Goal: Task Accomplishment & Management: Complete application form

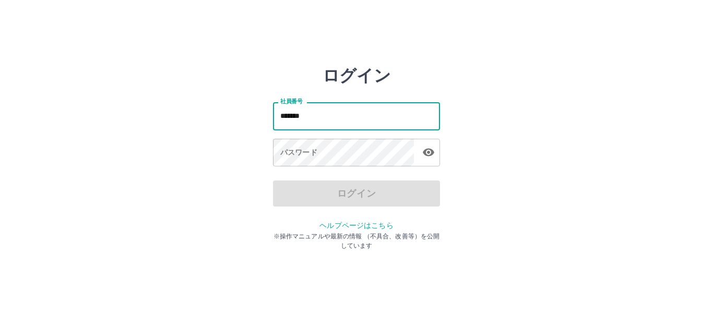
type input "*******"
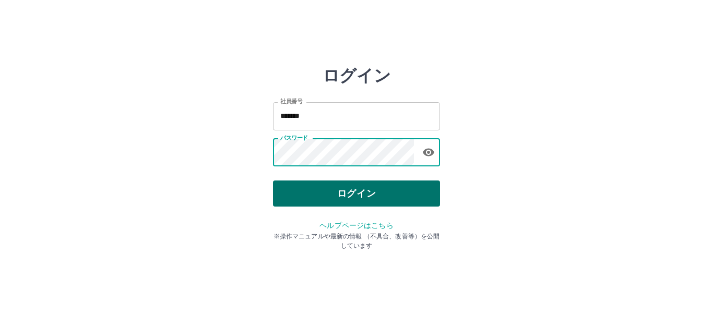
click at [326, 195] on button "ログイン" at bounding box center [356, 194] width 167 height 26
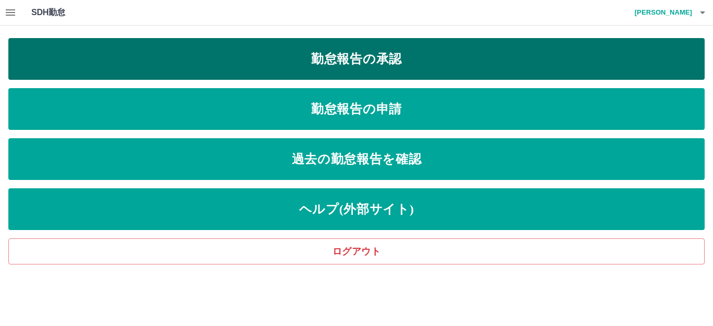
click at [181, 65] on link "勤怠報告の承認" at bounding box center [356, 59] width 696 height 42
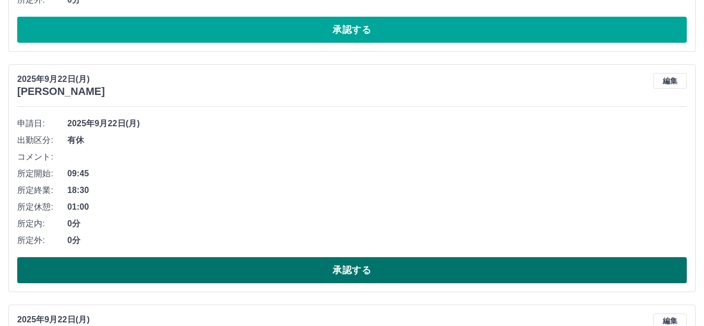
scroll to position [1201, 0]
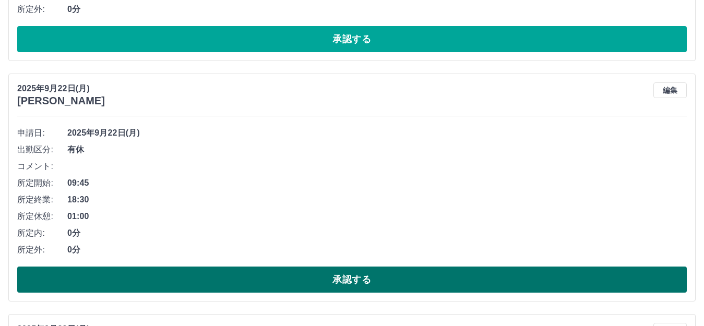
click at [206, 278] on button "承認する" at bounding box center [352, 280] width 670 height 26
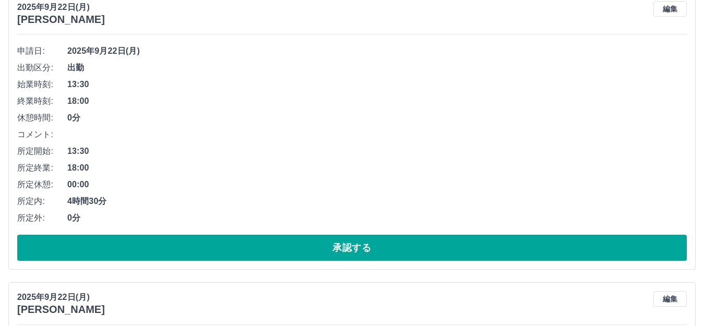
scroll to position [940, 0]
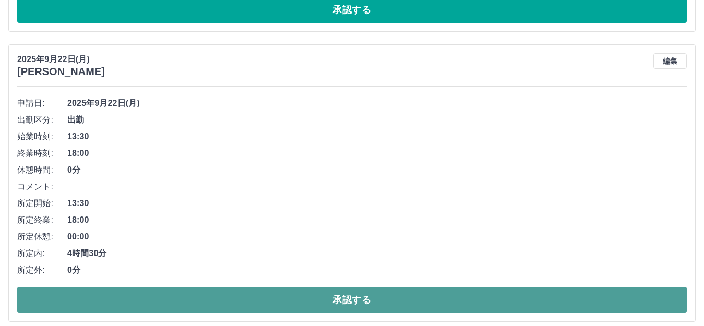
drag, startPoint x: 326, startPoint y: 305, endPoint x: 322, endPoint y: 297, distance: 9.6
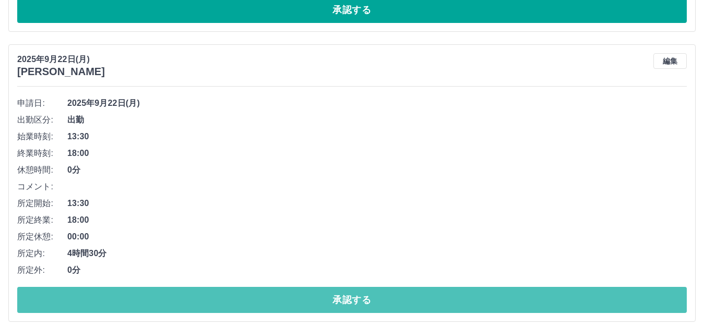
click at [326, 305] on button "承認する" at bounding box center [352, 300] width 670 height 26
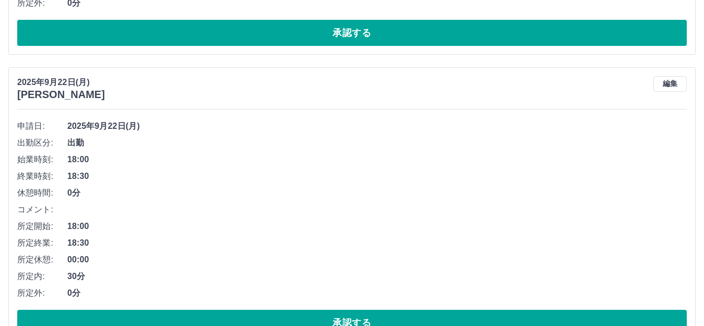
scroll to position [679, 0]
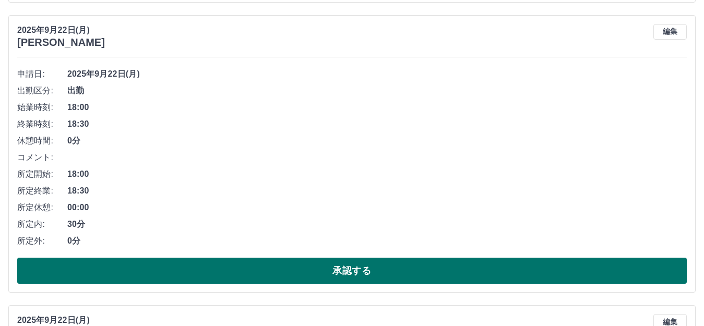
click at [268, 277] on button "承認する" at bounding box center [352, 271] width 670 height 26
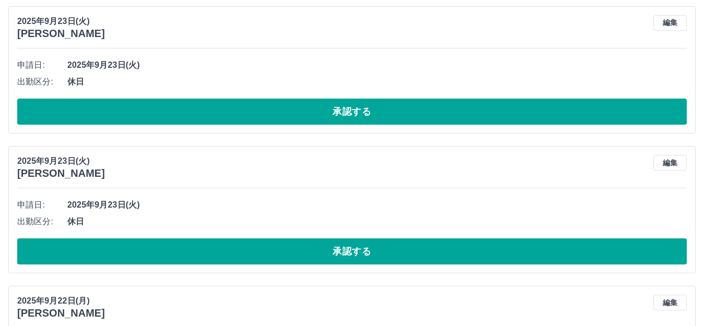
scroll to position [104, 0]
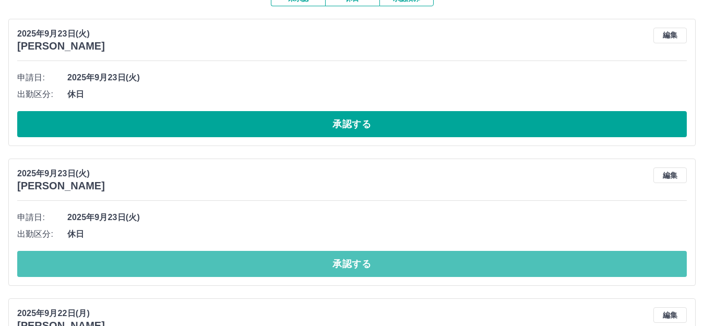
drag, startPoint x: 235, startPoint y: 269, endPoint x: 236, endPoint y: 262, distance: 7.4
click at [238, 269] on button "承認する" at bounding box center [352, 264] width 670 height 26
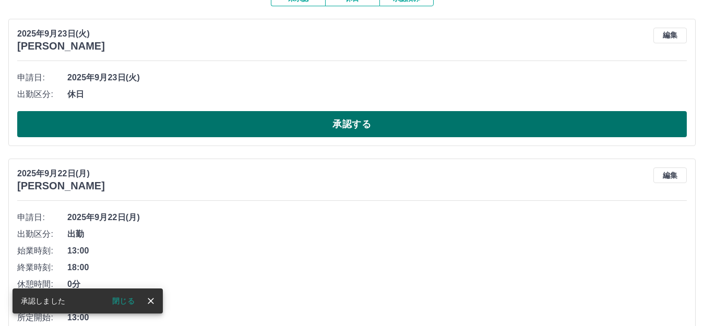
click at [310, 128] on button "承認する" at bounding box center [352, 124] width 670 height 26
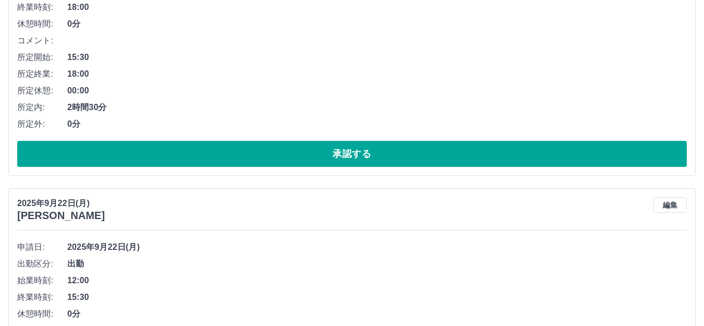
scroll to position [1044, 0]
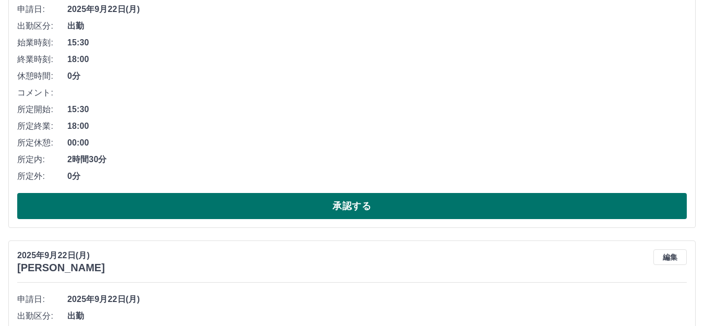
click at [192, 210] on button "承認する" at bounding box center [352, 206] width 670 height 26
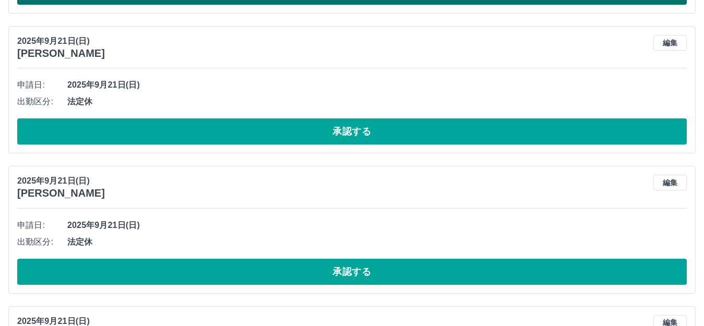
scroll to position [1276, 0]
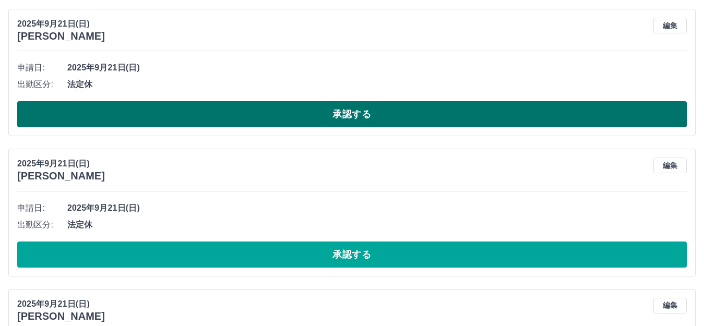
click at [244, 124] on button "承認する" at bounding box center [352, 114] width 670 height 26
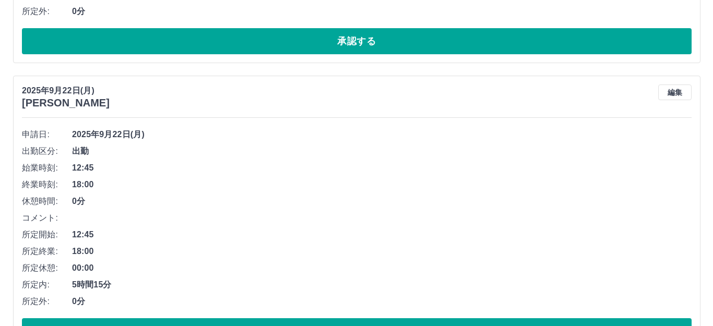
scroll to position [0, 0]
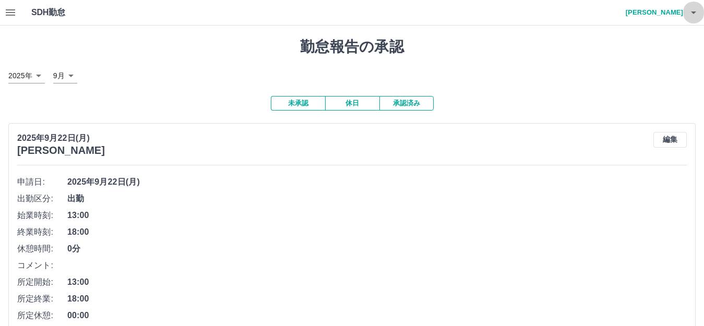
click at [694, 10] on icon "button" at bounding box center [693, 12] width 13 height 13
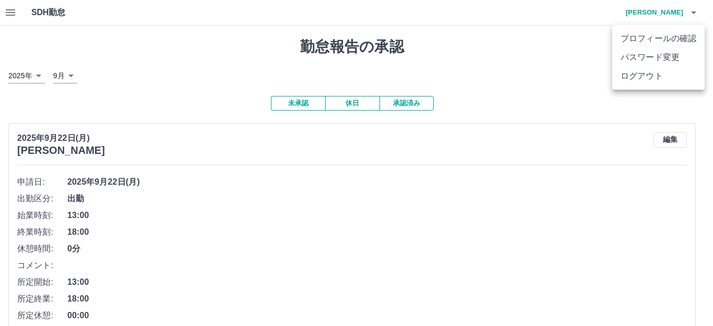
click at [656, 78] on li "ログアウト" at bounding box center [658, 76] width 92 height 19
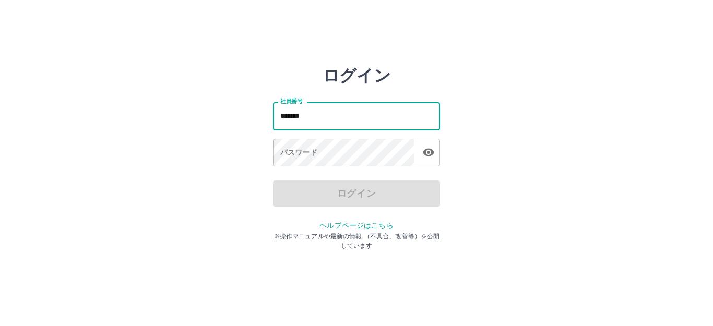
type input "*******"
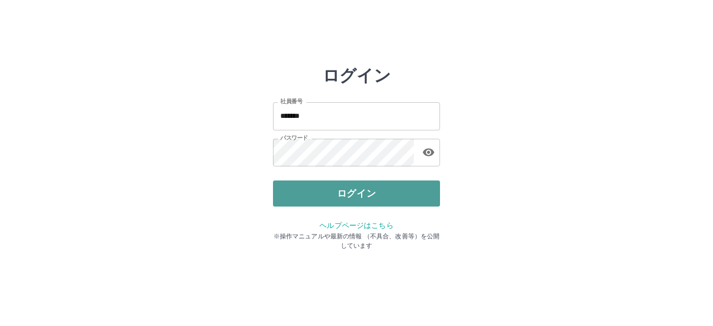
click at [361, 197] on button "ログイン" at bounding box center [356, 194] width 167 height 26
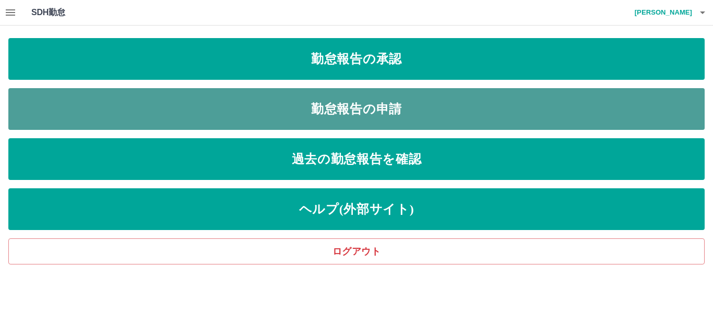
click at [209, 110] on link "勤怠報告の申請" at bounding box center [356, 109] width 696 height 42
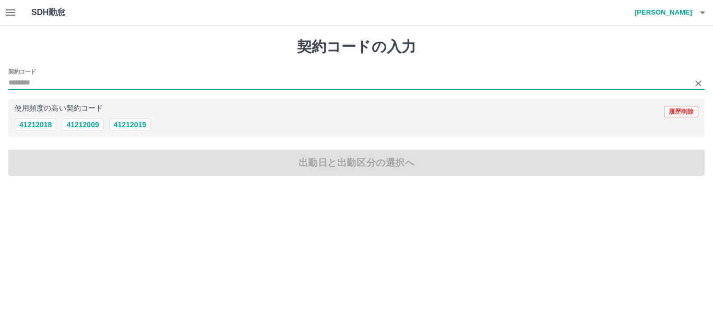
click at [49, 82] on input "契約コード" at bounding box center [348, 83] width 681 height 13
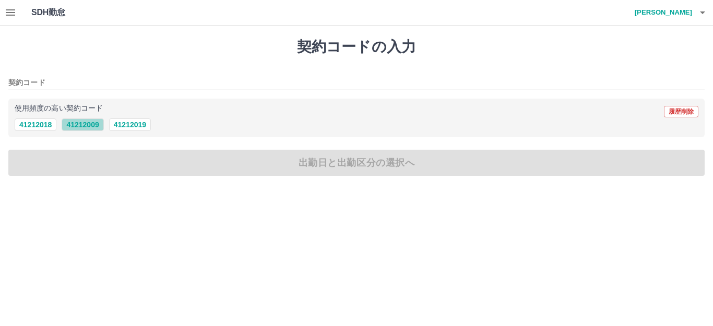
click at [77, 125] on button "41212009" at bounding box center [83, 124] width 42 height 13
type input "********"
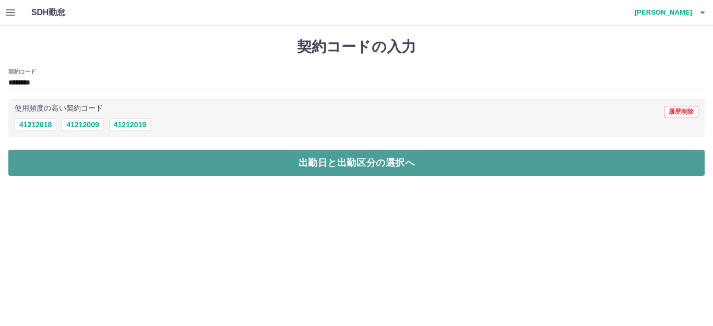
click at [87, 168] on button "出勤日と出勤区分の選択へ" at bounding box center [356, 163] width 696 height 26
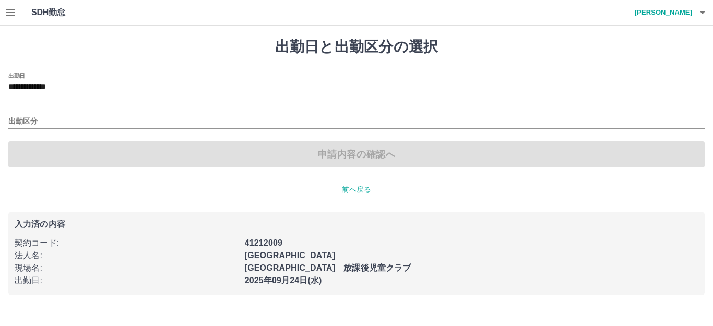
click at [86, 81] on input "**********" at bounding box center [356, 87] width 696 height 13
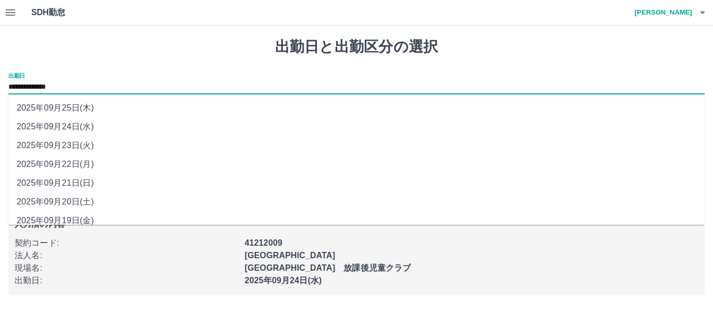
click at [79, 147] on li "2025年09月23日(火)" at bounding box center [356, 145] width 696 height 19
type input "**********"
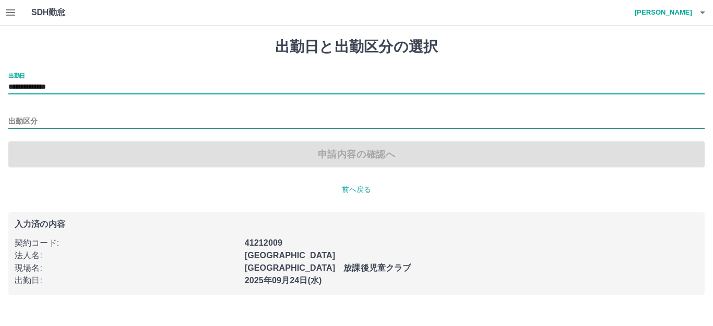
click at [41, 122] on input "出勤区分" at bounding box center [356, 121] width 696 height 13
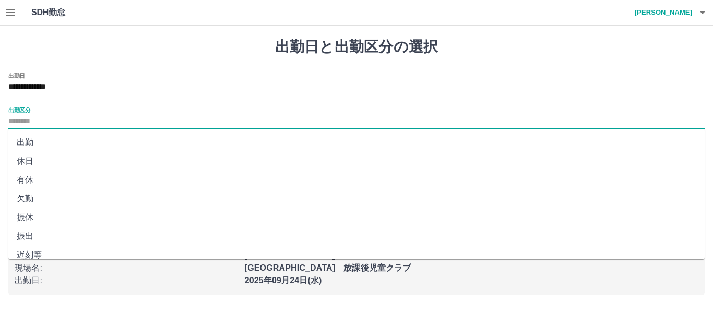
click at [31, 162] on li "休日" at bounding box center [356, 161] width 696 height 19
type input "**"
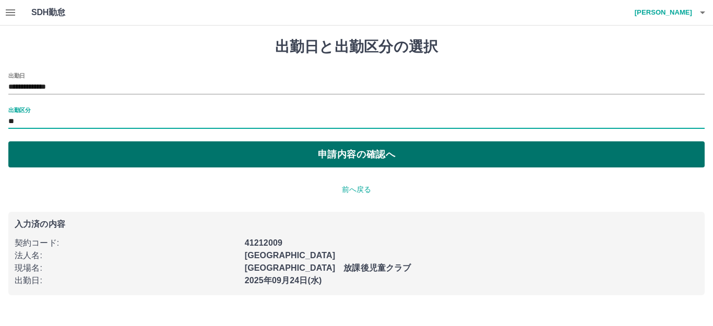
click at [265, 155] on button "申請内容の確認へ" at bounding box center [356, 154] width 696 height 26
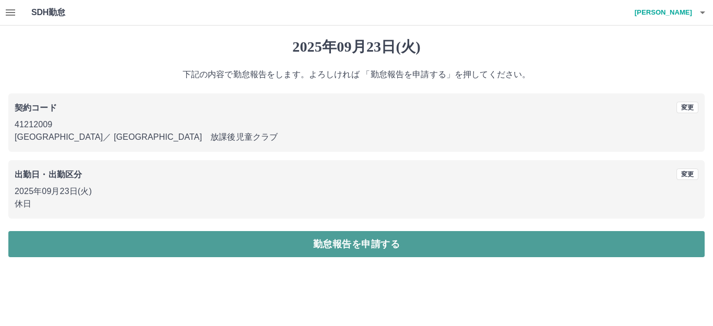
click at [294, 249] on button "勤怠報告を申請する" at bounding box center [356, 244] width 696 height 26
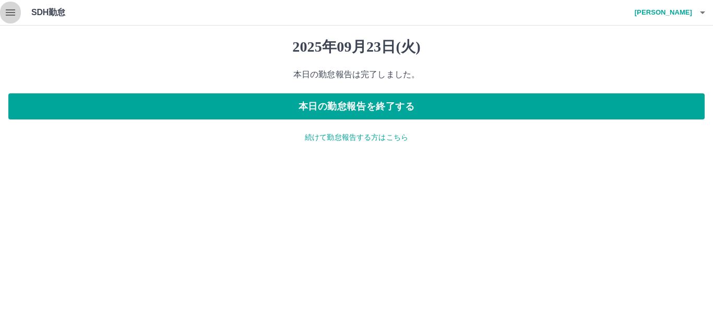
click at [13, 10] on icon "button" at bounding box center [10, 12] width 9 height 6
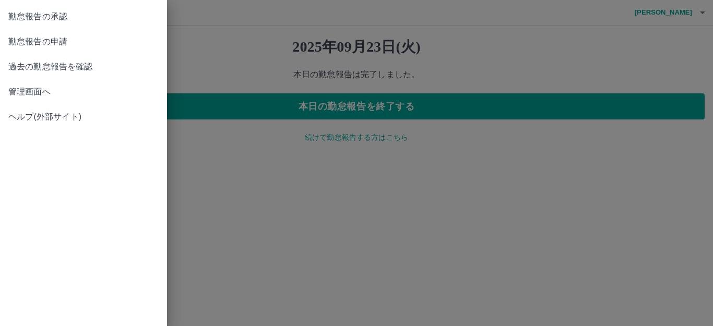
click at [22, 19] on span "勤怠報告の承認" at bounding box center [83, 16] width 150 height 13
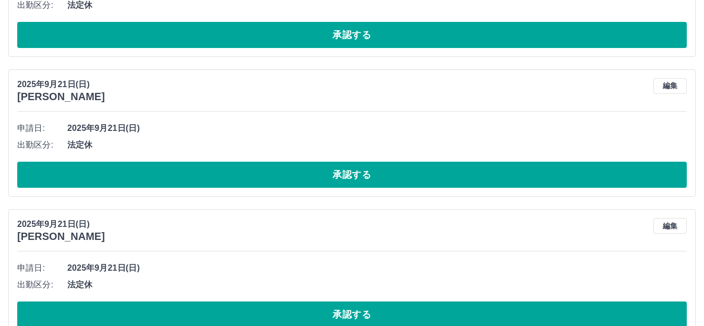
scroll to position [1514, 0]
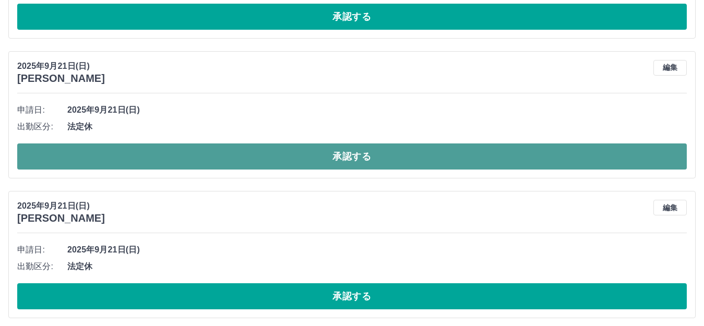
click at [257, 157] on button "承認する" at bounding box center [352, 157] width 670 height 26
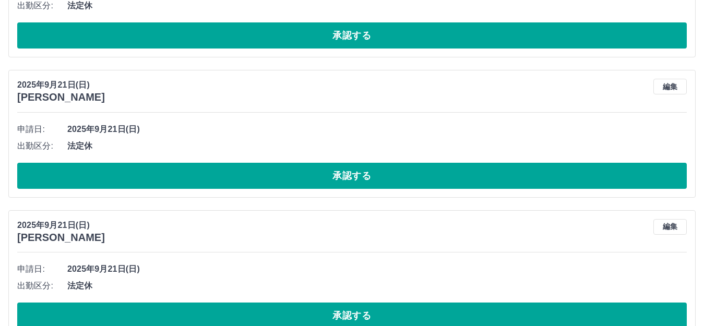
scroll to position [1827, 0]
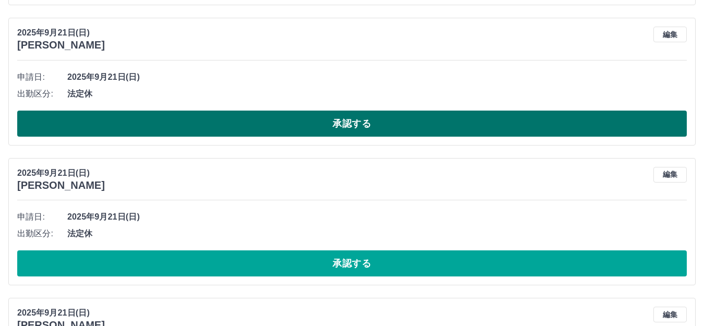
click at [312, 125] on button "承認する" at bounding box center [352, 124] width 670 height 26
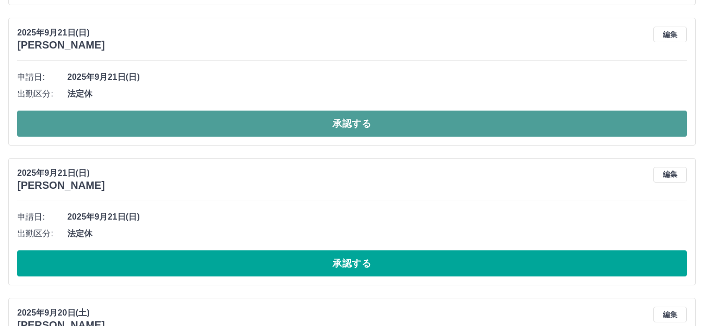
click at [304, 128] on button "承認する" at bounding box center [352, 124] width 670 height 26
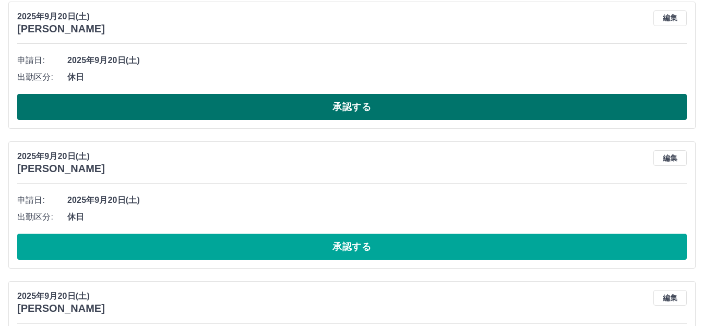
scroll to position [2036, 0]
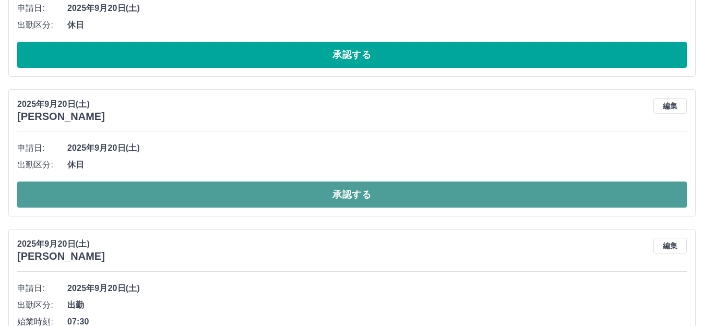
click at [305, 198] on button "承認する" at bounding box center [352, 195] width 670 height 26
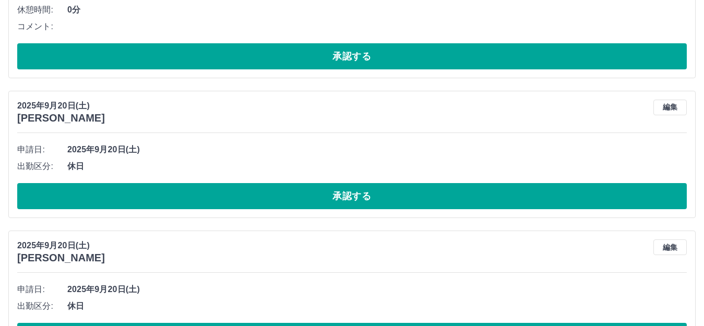
scroll to position [3132, 0]
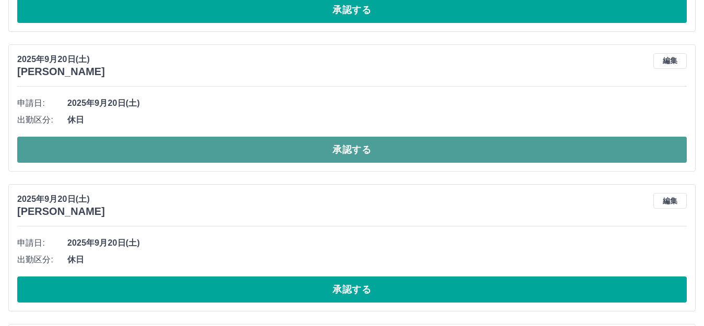
click at [241, 148] on button "承認する" at bounding box center [352, 150] width 670 height 26
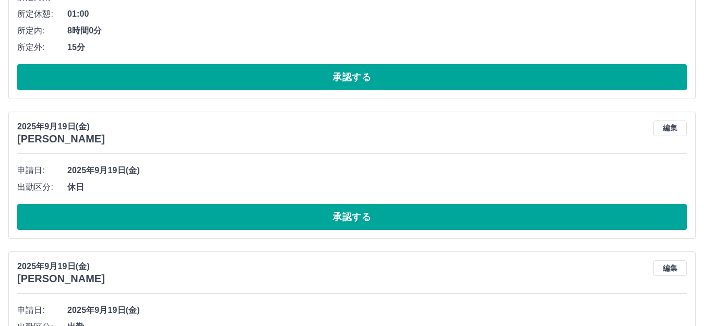
scroll to position [3654, 0]
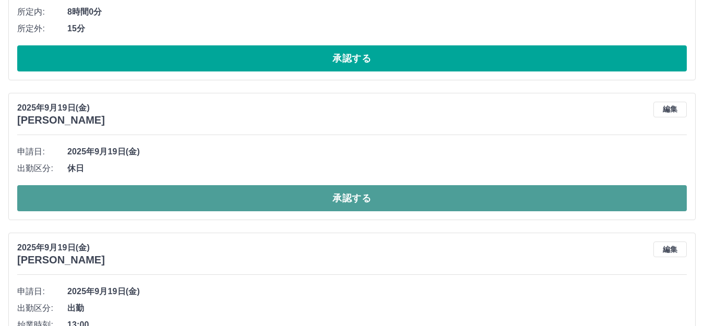
click at [214, 198] on button "承認する" at bounding box center [352, 198] width 670 height 26
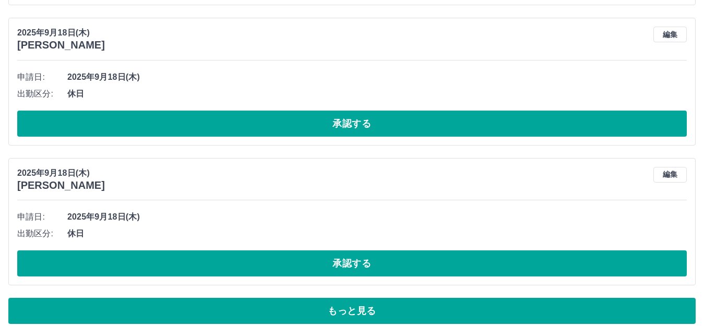
scroll to position [4992, 0]
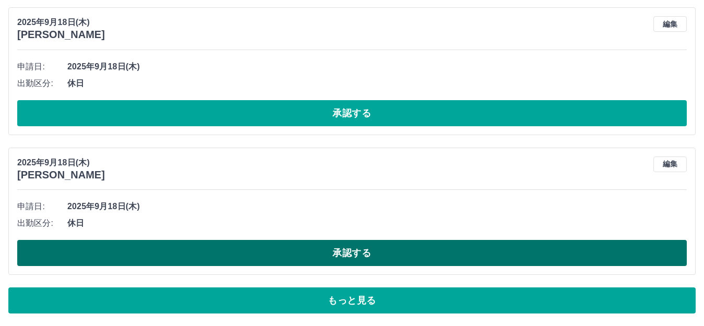
click at [283, 254] on button "承認する" at bounding box center [352, 253] width 670 height 26
click at [299, 255] on button "承認する" at bounding box center [352, 253] width 670 height 26
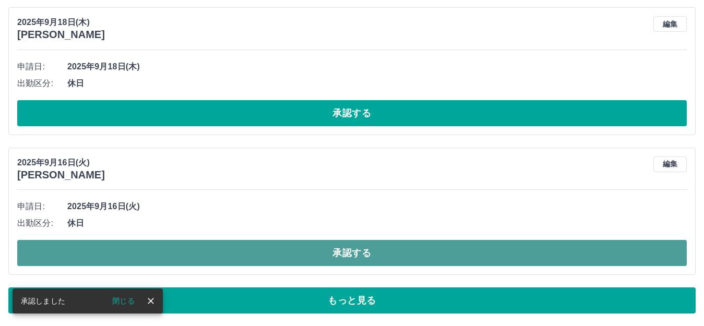
click at [287, 257] on button "承認する" at bounding box center [352, 253] width 670 height 26
click at [268, 253] on button "承認する" at bounding box center [352, 253] width 670 height 26
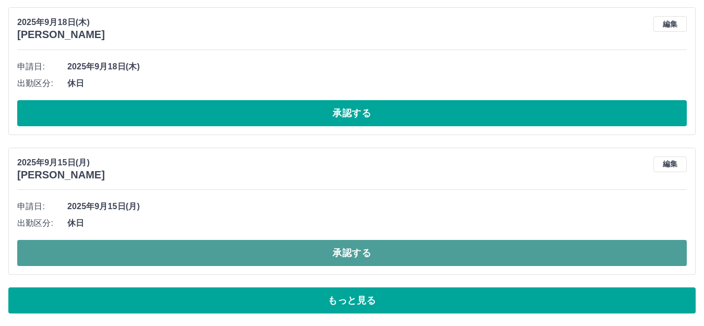
click at [237, 257] on button "承認する" at bounding box center [352, 253] width 670 height 26
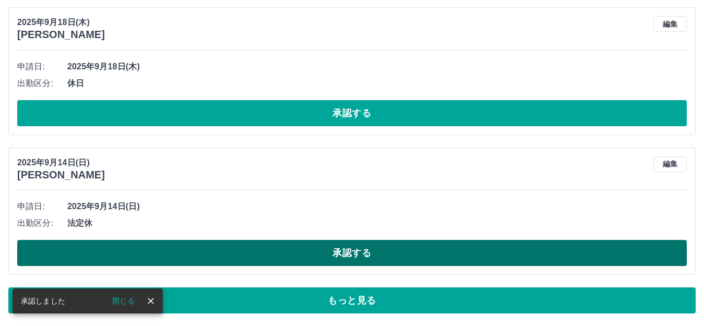
click at [237, 250] on button "承認する" at bounding box center [352, 253] width 670 height 26
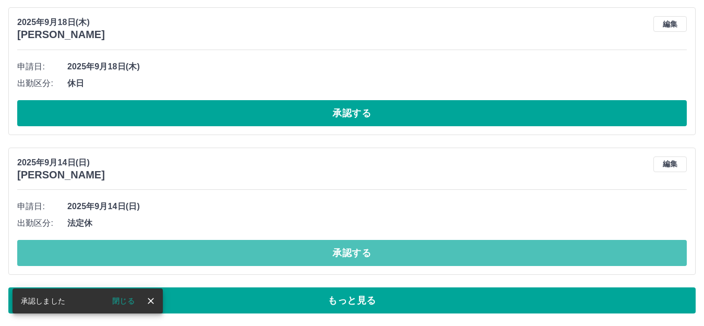
drag, startPoint x: 214, startPoint y: 252, endPoint x: 187, endPoint y: 275, distance: 35.2
click at [214, 253] on button "承認する" at bounding box center [352, 253] width 670 height 26
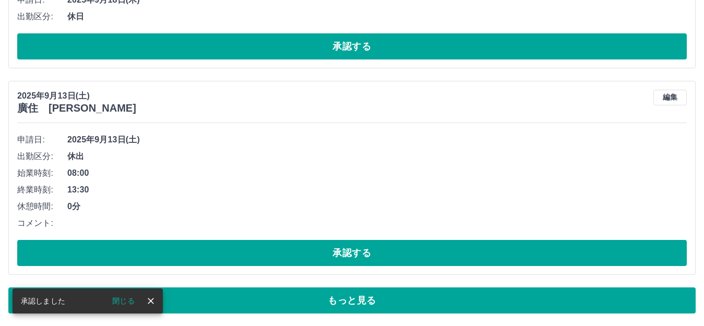
scroll to position [5059, 0]
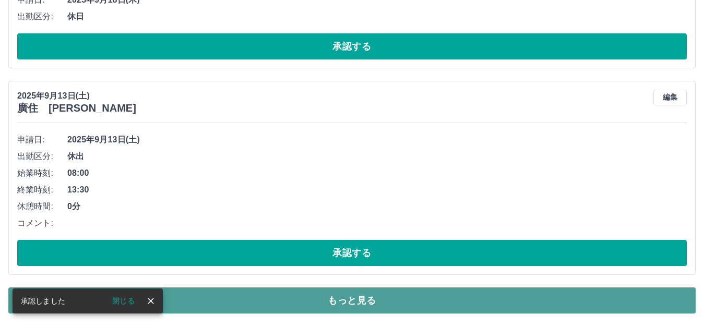
click at [307, 303] on button "もっと見る" at bounding box center [351, 301] width 687 height 26
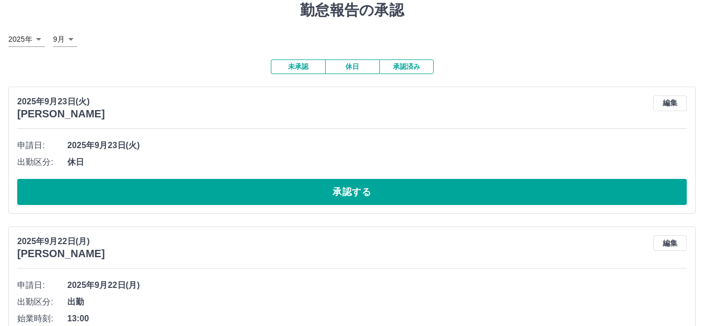
scroll to position [0, 0]
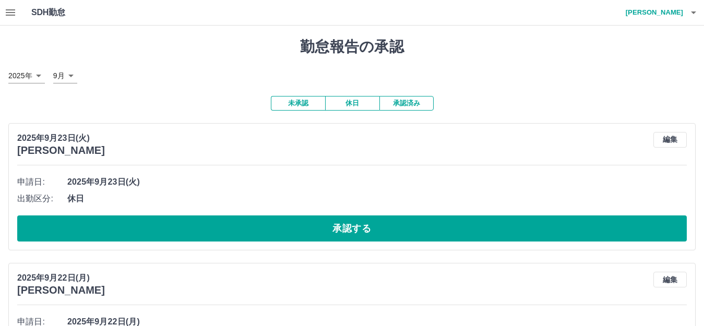
click at [14, 18] on icon "button" at bounding box center [10, 12] width 13 height 13
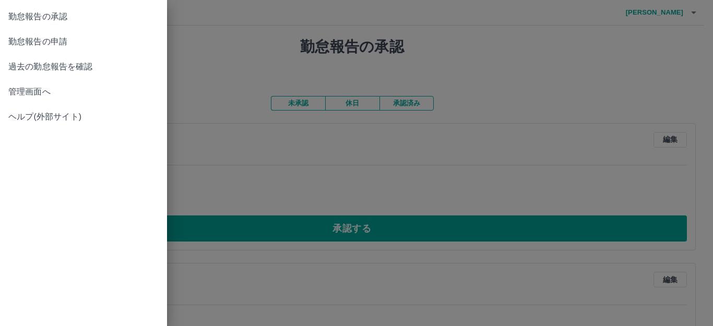
click at [58, 62] on span "過去の勤怠報告を確認" at bounding box center [83, 67] width 150 height 13
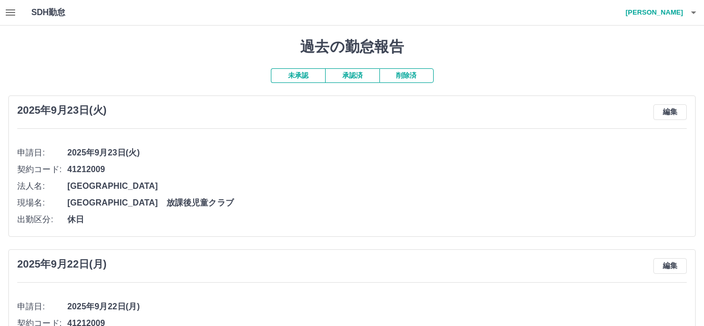
click at [355, 78] on button "承認済" at bounding box center [352, 75] width 54 height 15
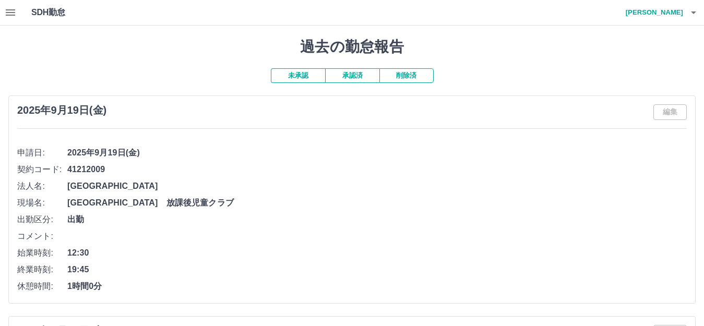
click at [299, 76] on button "未承認" at bounding box center [298, 75] width 54 height 15
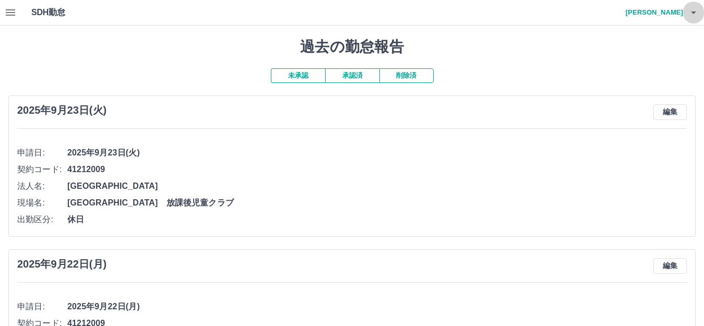
click at [693, 12] on icon "button" at bounding box center [693, 12] width 5 height 3
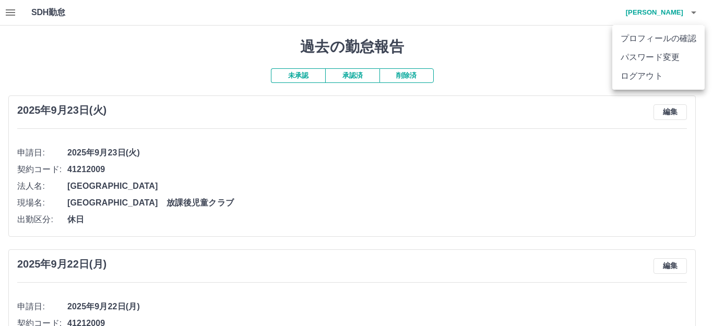
click at [644, 78] on li "ログアウト" at bounding box center [658, 76] width 92 height 19
